Goal: Navigation & Orientation: Find specific page/section

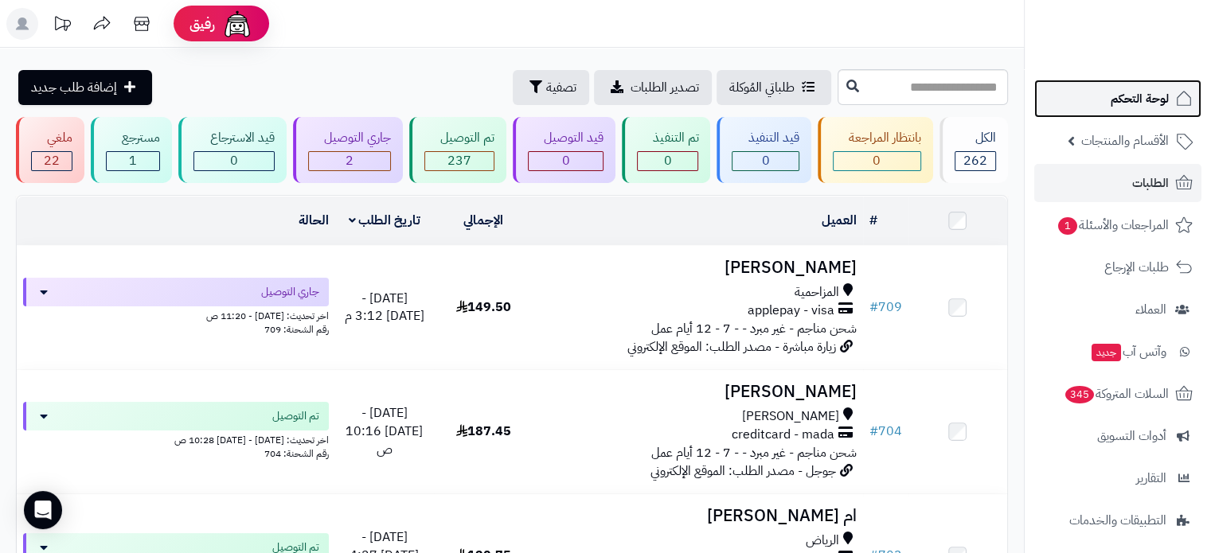
click at [1127, 103] on span "لوحة التحكم" at bounding box center [1139, 99] width 58 height 22
